Goal: Transaction & Acquisition: Obtain resource

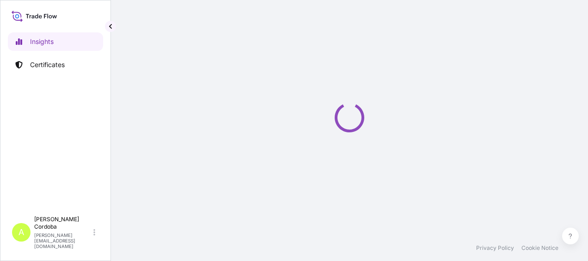
select select "2025"
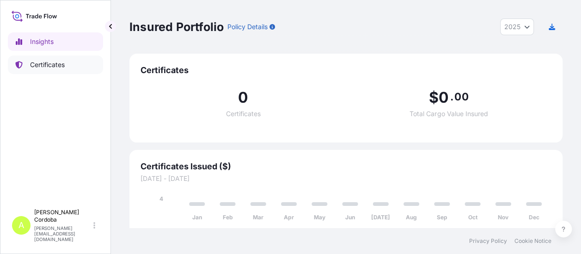
click at [50, 58] on link "Certificates" at bounding box center [55, 64] width 95 height 18
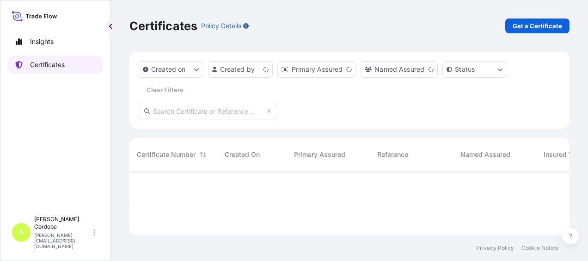
scroll to position [62, 433]
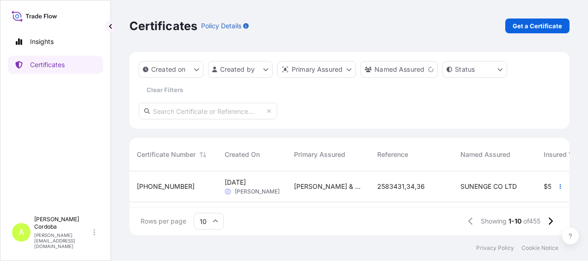
click at [541, 30] on p "Get a Certificate" at bounding box center [537, 25] width 49 height 9
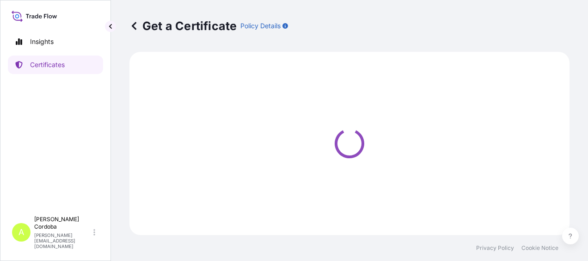
select select "Sea"
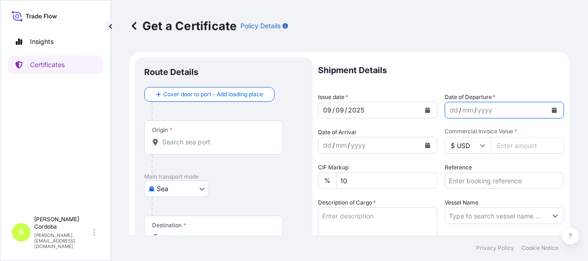
click at [552, 110] on icon "Calendar" at bounding box center [554, 110] width 5 height 6
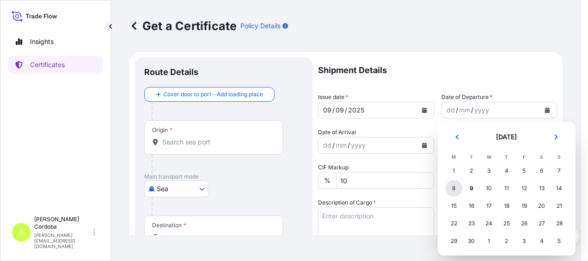
click at [450, 189] on div "8" at bounding box center [454, 188] width 17 height 17
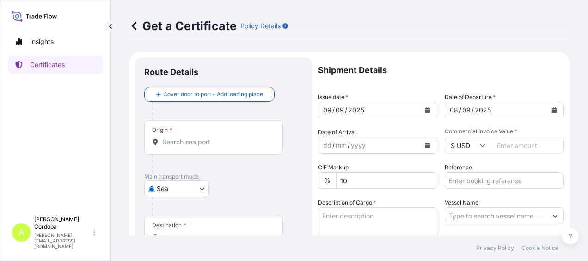
click at [519, 141] on input "Commercial Invoice Value *" at bounding box center [527, 145] width 73 height 17
paste input "176652.00"
type input "176652.00"
click at [502, 182] on input "Reference" at bounding box center [504, 180] width 119 height 17
paste input "2563409"
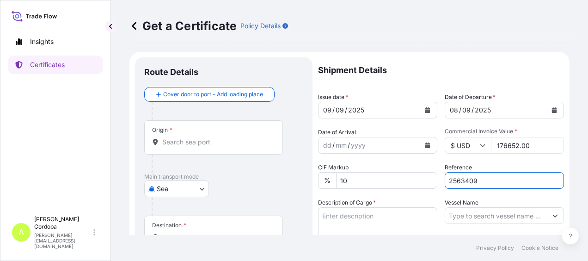
type input "2563409"
click at [186, 142] on input "Origin *" at bounding box center [216, 141] width 109 height 9
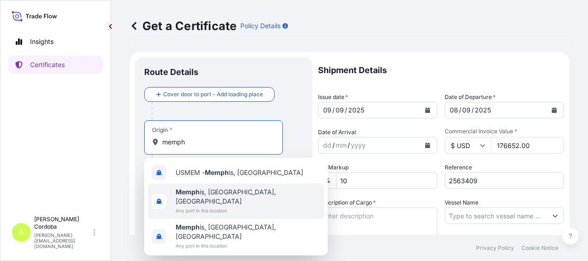
click at [207, 206] on span "Any port in this location" at bounding box center [248, 210] width 145 height 9
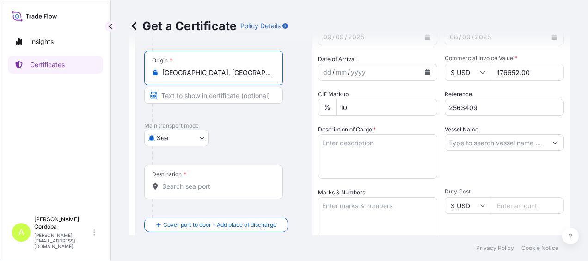
scroll to position [92, 0]
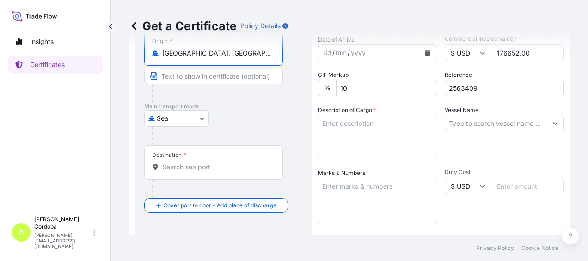
type input "[GEOGRAPHIC_DATA], [GEOGRAPHIC_DATA], [GEOGRAPHIC_DATA]"
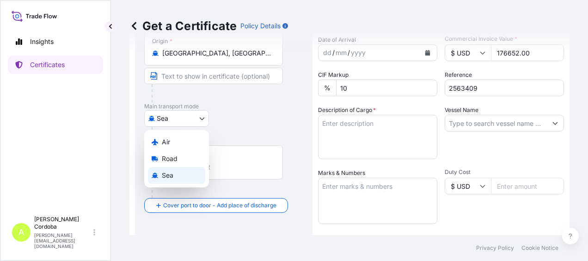
click at [201, 119] on body "3 options available. Insights Certificates A [PERSON_NAME] [PERSON_NAME][EMAIL_…" at bounding box center [294, 130] width 588 height 261
click at [183, 135] on div "Air" at bounding box center [176, 142] width 57 height 17
select select "Air"
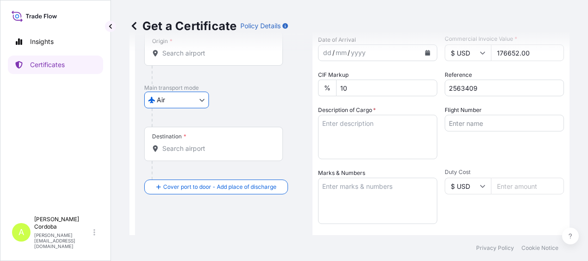
click at [181, 150] on input "Destination *" at bounding box center [216, 148] width 109 height 9
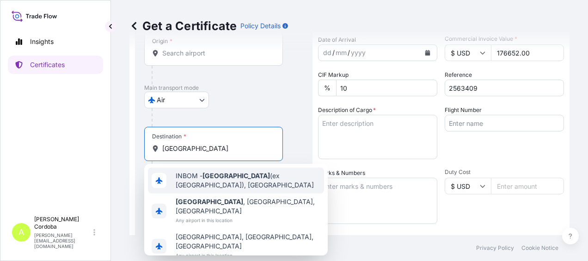
click at [195, 172] on div "INBOM - [GEOGRAPHIC_DATA] (ex [GEOGRAPHIC_DATA]), [GEOGRAPHIC_DATA]" at bounding box center [236, 180] width 176 height 26
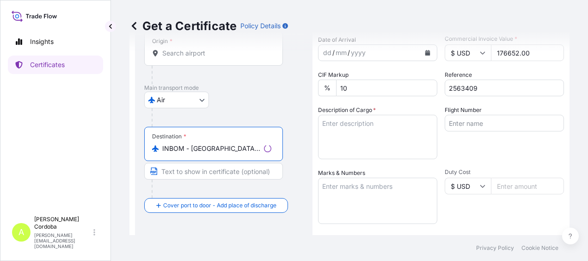
type input "INBOM - [GEOGRAPHIC_DATA] (ex [GEOGRAPHIC_DATA]), [GEOGRAPHIC_DATA]"
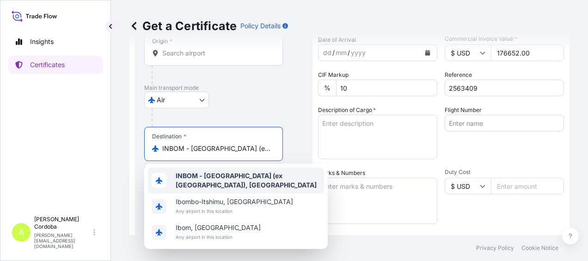
click at [215, 175] on b "INBOM - [GEOGRAPHIC_DATA] (ex [GEOGRAPHIC_DATA]), [GEOGRAPHIC_DATA]" at bounding box center [246, 179] width 141 height 17
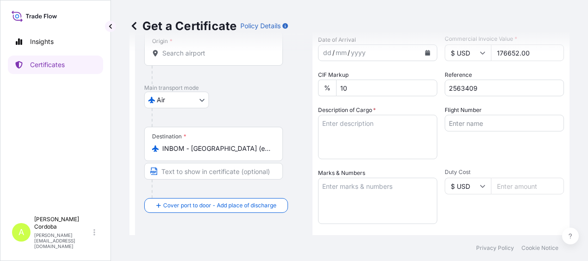
click at [356, 120] on textarea "Description of Cargo *" at bounding box center [377, 137] width 119 height 44
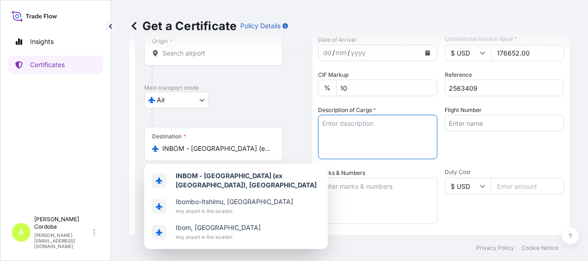
paste textarea "315.00 SPLENDA® SUCRALOSE LIQUID CONCENTRATE 4x4 KG BOTTLE/CASE"
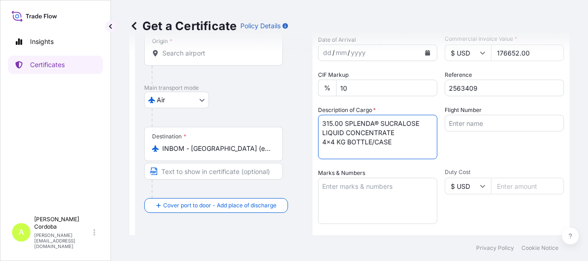
click at [341, 122] on textarea "315.00 SPLENDA® SUCRALOSE LIQUID CONCENTRATE 4x4 KG BOTTLE/CASE" at bounding box center [377, 137] width 119 height 44
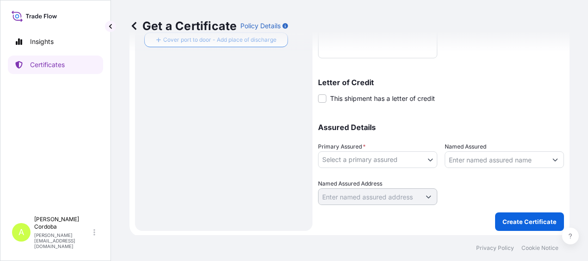
scroll to position [259, 0]
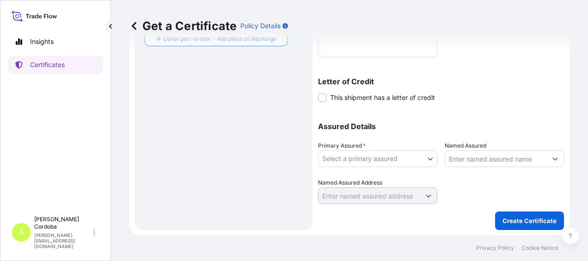
type textarea "315 CASES SPLENDA® SUCRALOSE LIQUID CONCENTRATE 4x4 KG BOTTLE/CASE"
click at [421, 161] on body "Insights Certificates A [PERSON_NAME] [PERSON_NAME][EMAIL_ADDRESS][DOMAIN_NAME]…" at bounding box center [294, 130] width 588 height 261
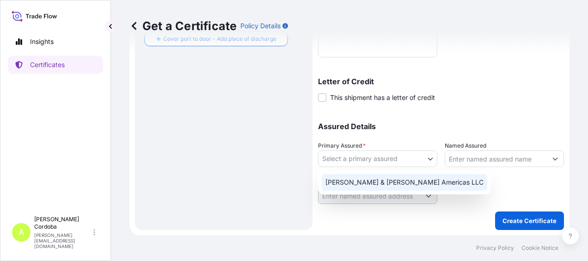
click at [370, 187] on div "[PERSON_NAME] & [PERSON_NAME] Americas LLC" at bounding box center [404, 182] width 165 height 17
select select "31658"
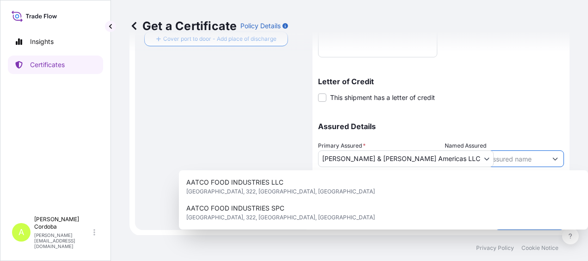
click at [497, 153] on input "Named Assured" at bounding box center [496, 158] width 102 height 17
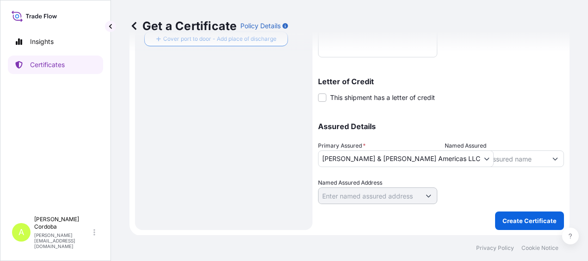
click at [493, 155] on input "Named Assured" at bounding box center [496, 158] width 102 height 17
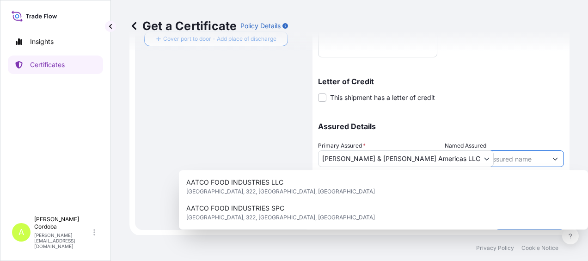
paste input "SFA FOOD AND PHARMA INGRDIENTS PVT. LTD."
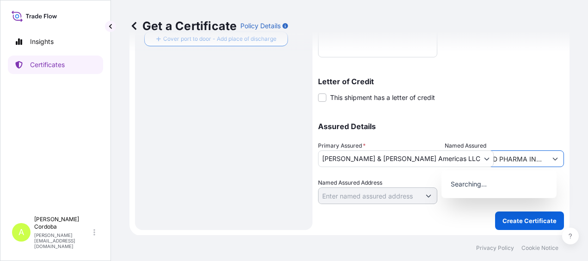
scroll to position [0, 59]
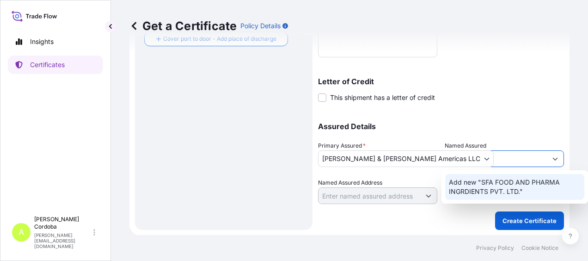
click at [502, 180] on span "Add new "SFA FOOD AND PHARMA INGRDIENTS PVT. LTD."" at bounding box center [515, 186] width 132 height 18
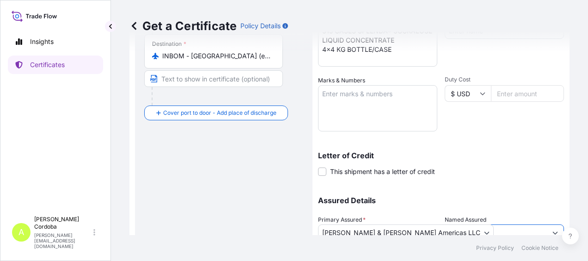
scroll to position [259, 0]
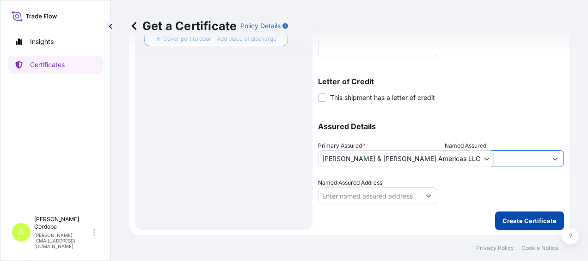
type input "SFA FOOD AND PHARMA INGRDIENTS PVT. LTD."
click at [520, 218] on p "Create Certificate" at bounding box center [529, 220] width 54 height 9
click at [526, 216] on p "Create Certificate" at bounding box center [529, 220] width 54 height 9
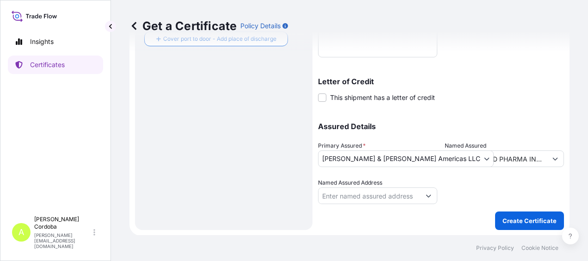
click at [506, 108] on div "Shipment Details Issue date * [DATE] Date of Departure * [DATE] Date of Arrival…" at bounding box center [441, 0] width 246 height 405
click at [540, 220] on p "Create Certificate" at bounding box center [529, 220] width 54 height 9
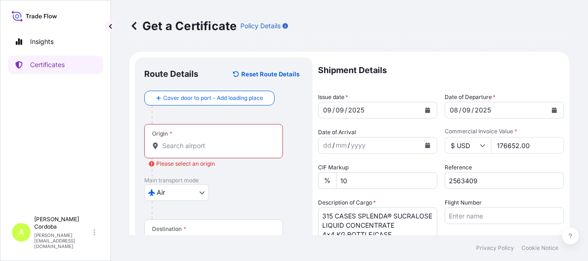
drag, startPoint x: 197, startPoint y: 134, endPoint x: 191, endPoint y: 141, distance: 9.2
click at [197, 134] on div "Origin *" at bounding box center [213, 141] width 139 height 34
click at [197, 141] on input "Origin * Please select an origin" at bounding box center [216, 145] width 109 height 9
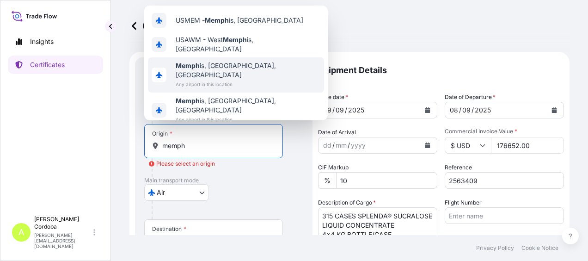
click at [198, 69] on b "Memph" at bounding box center [188, 65] width 24 height 8
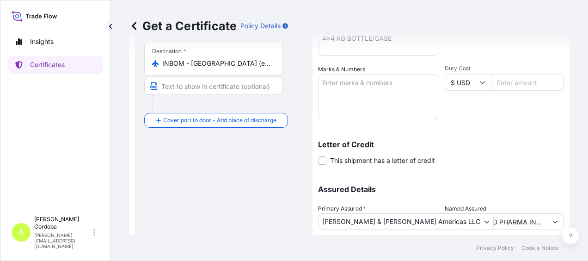
scroll to position [259, 0]
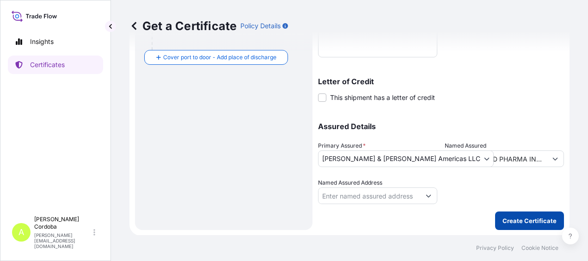
type input "[GEOGRAPHIC_DATA], [GEOGRAPHIC_DATA], [GEOGRAPHIC_DATA]"
click at [526, 226] on button "Create Certificate" at bounding box center [529, 220] width 69 height 18
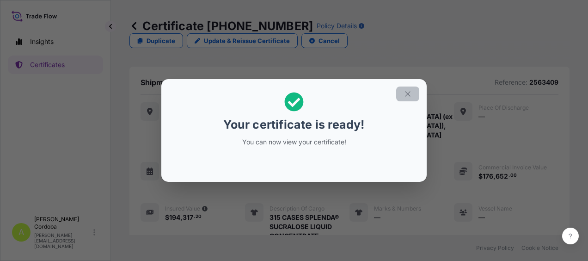
click at [404, 93] on icon "button" at bounding box center [407, 94] width 8 height 8
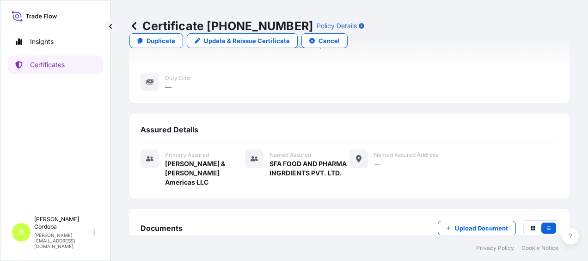
scroll to position [234, 0]
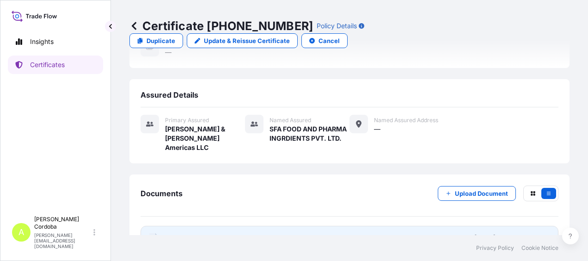
click at [341, 226] on link "PDF Certificate [DATE]T15:05:56.624173" at bounding box center [350, 238] width 418 height 24
